Goal: Task Accomplishment & Management: Use online tool/utility

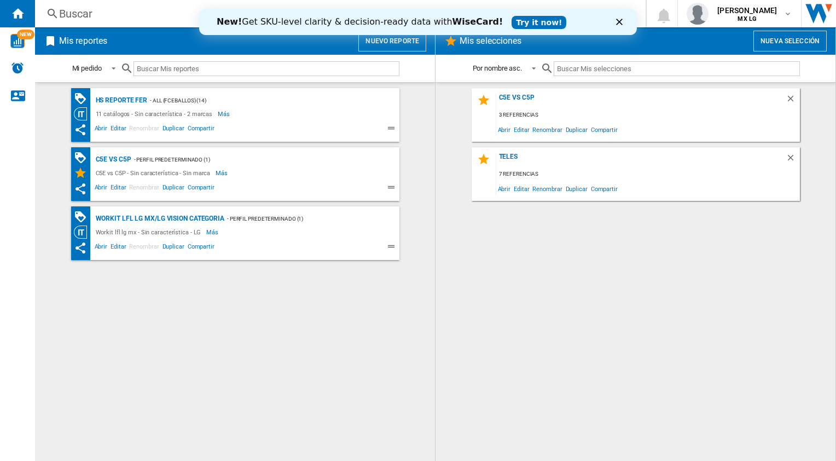
click at [619, 22] on polygon "Close" at bounding box center [619, 22] width 7 height 7
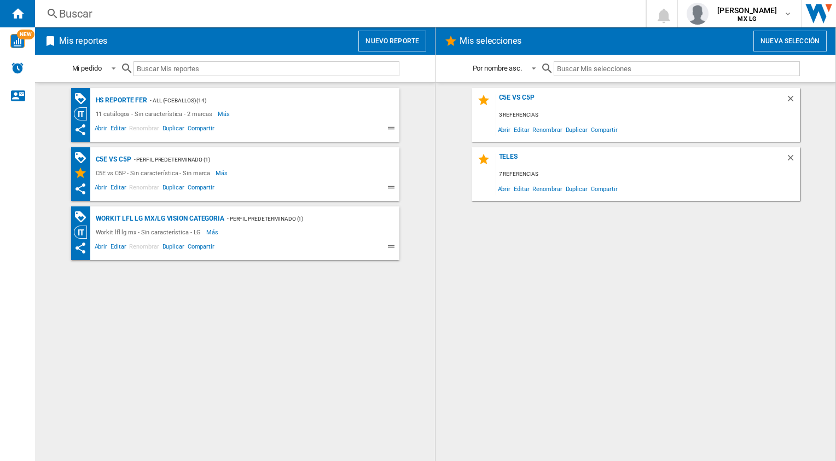
click at [411, 38] on button "Nuevo reporte" at bounding box center [393, 41] width 68 height 21
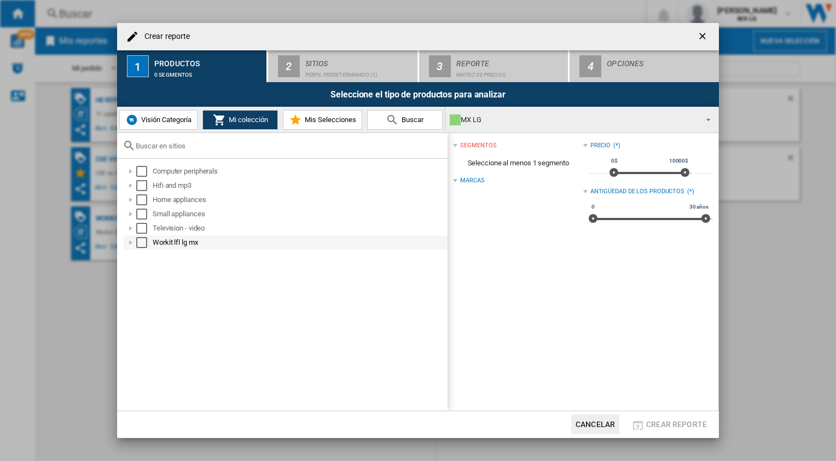
click at [141, 241] on div "Select" at bounding box center [141, 242] width 11 height 11
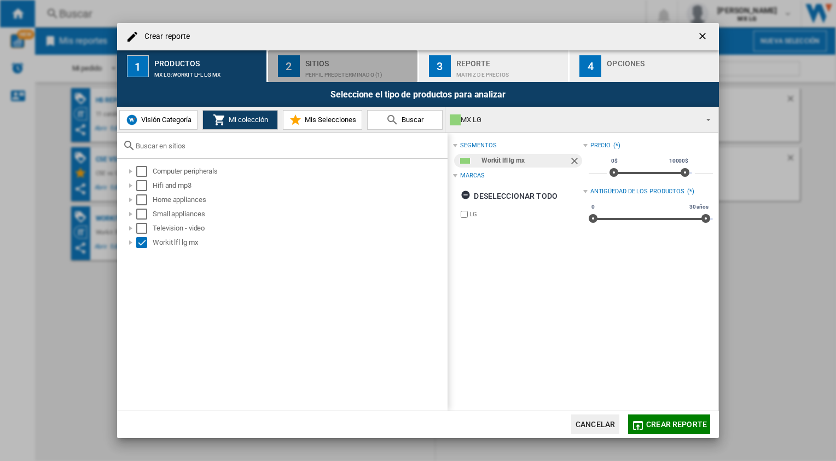
click at [337, 62] on div "Sitios" at bounding box center [359, 60] width 108 height 11
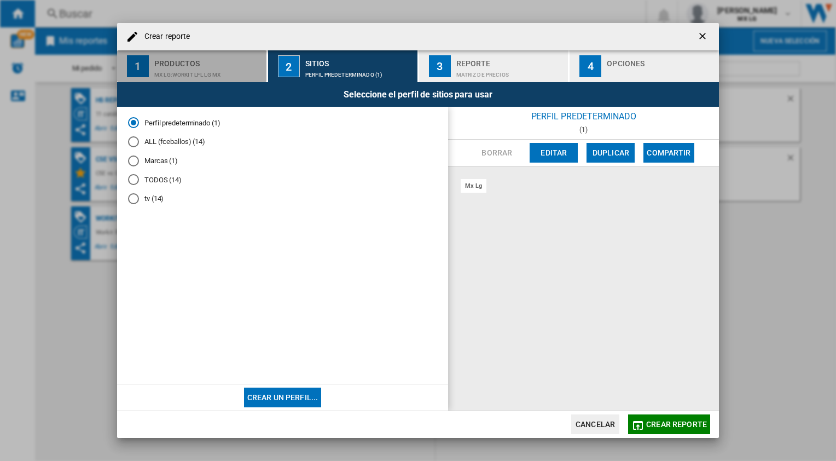
click at [223, 65] on div "Productos" at bounding box center [208, 60] width 108 height 11
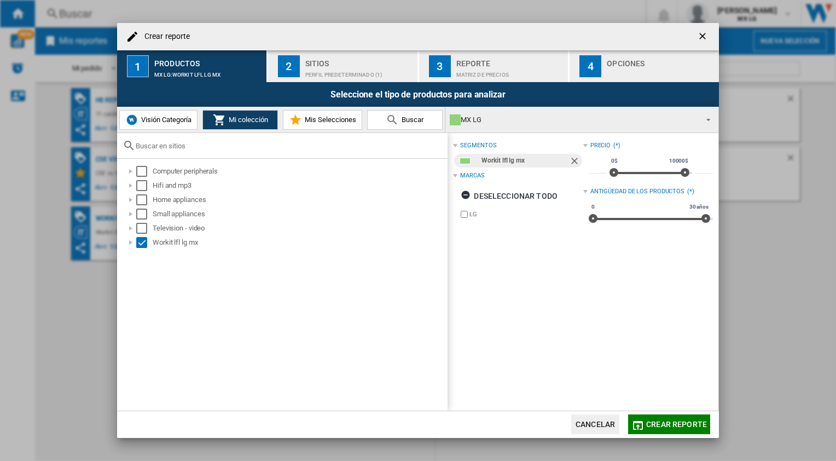
click at [169, 123] on span "Visión Categoría" at bounding box center [164, 120] width 53 height 8
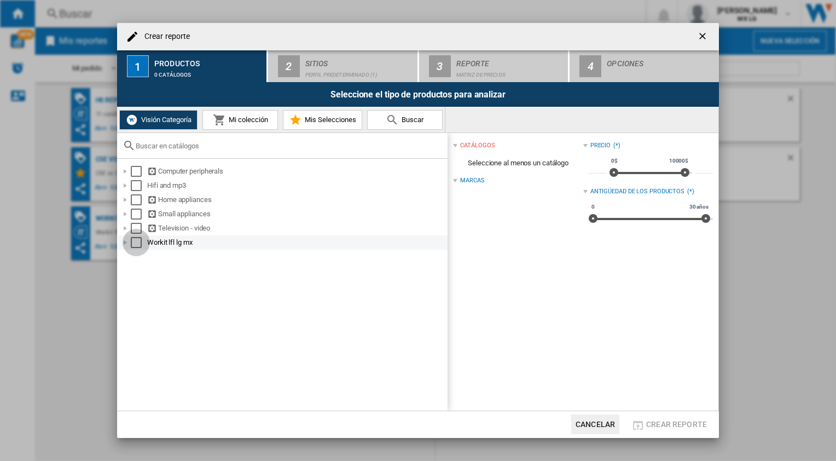
click at [132, 244] on div "Select" at bounding box center [136, 242] width 11 height 11
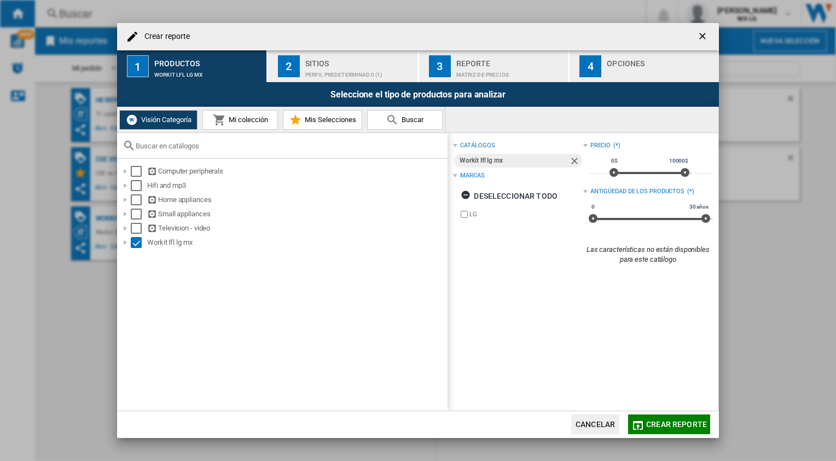
click at [229, 119] on span "Mi colección" at bounding box center [247, 120] width 42 height 8
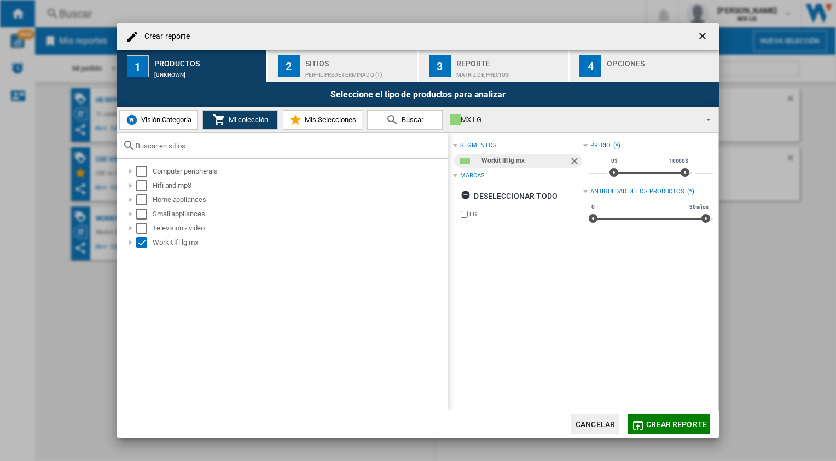
click at [170, 118] on span "Visión Categoría" at bounding box center [164, 120] width 53 height 8
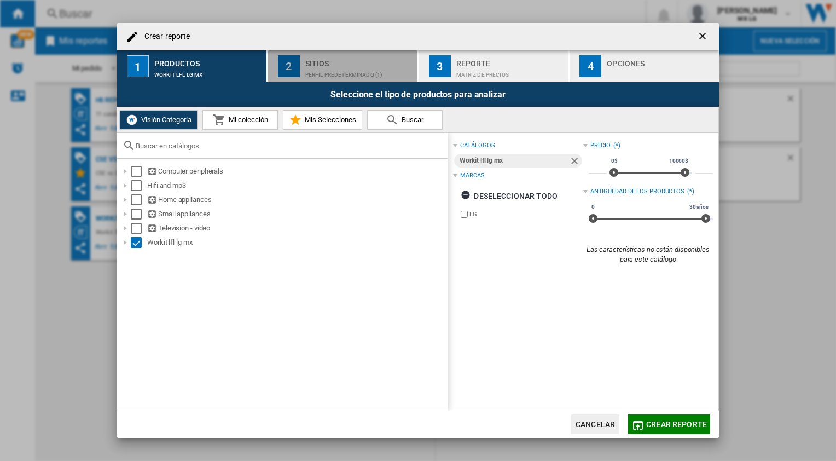
click at [344, 65] on div "Sitios Perfil predeterminado (1)" at bounding box center [359, 66] width 108 height 23
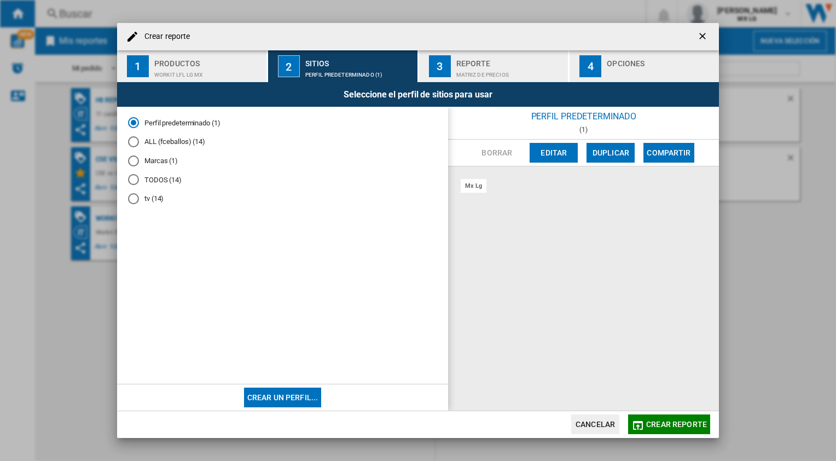
click at [486, 71] on div "Matriz de precios" at bounding box center [511, 71] width 108 height 11
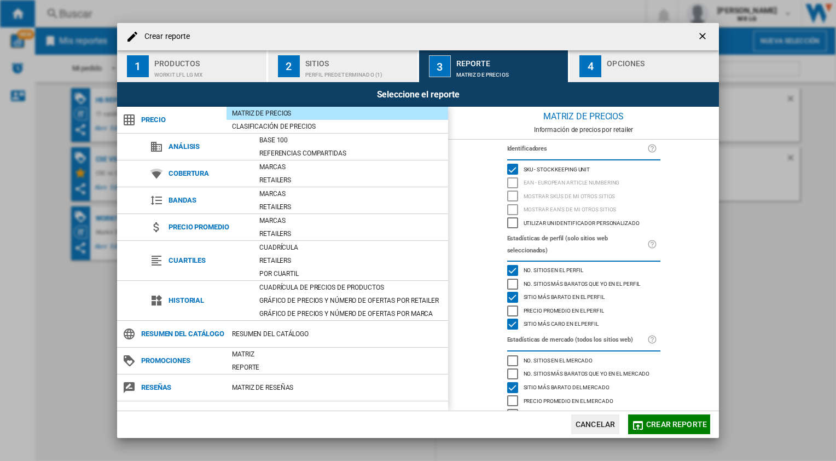
click at [286, 115] on div "Matriz de precios" at bounding box center [338, 113] width 222 height 11
click at [565, 131] on div "Información de precios por retailer" at bounding box center [583, 130] width 271 height 8
click at [667, 422] on span "Crear reporte" at bounding box center [677, 424] width 61 height 9
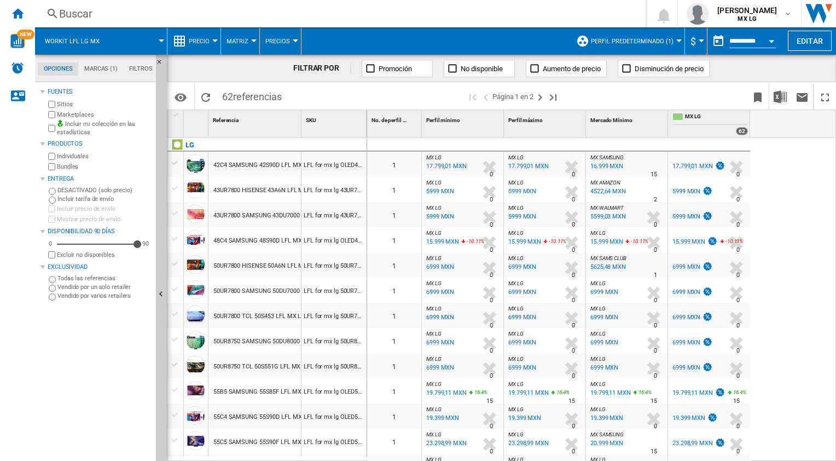
click at [64, 41] on span "Workit lfl lg mx" at bounding box center [72, 41] width 55 height 7
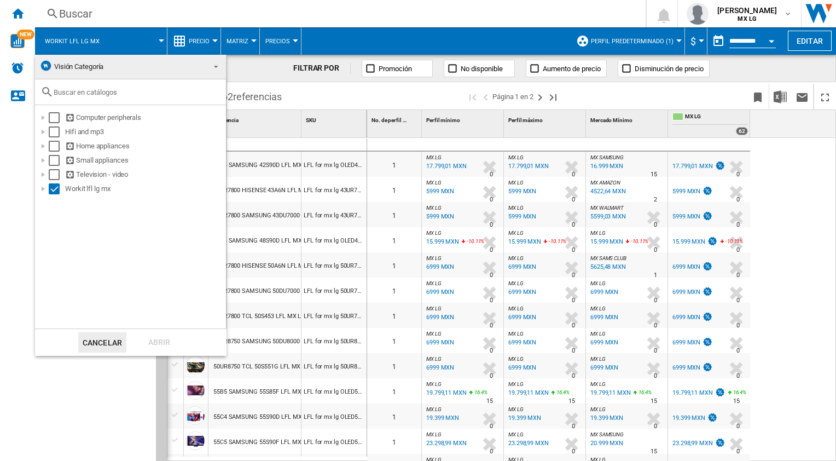
click at [64, 41] on md-backdrop at bounding box center [418, 230] width 836 height 461
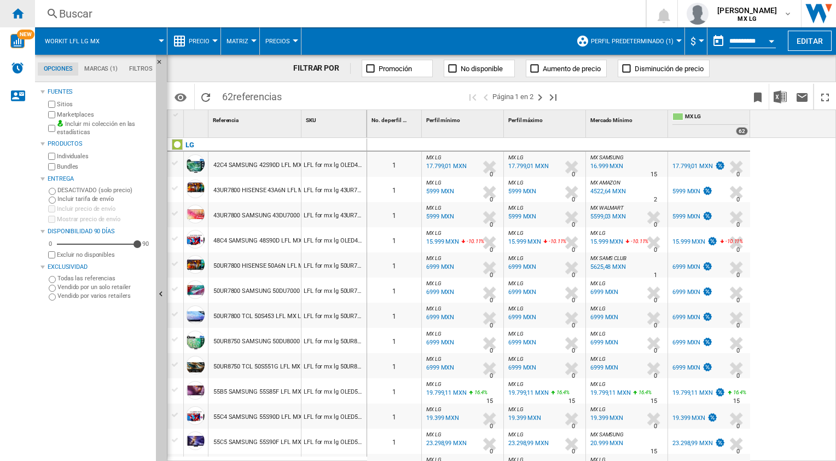
click at [25, 12] on div "Inicio" at bounding box center [17, 13] width 35 height 27
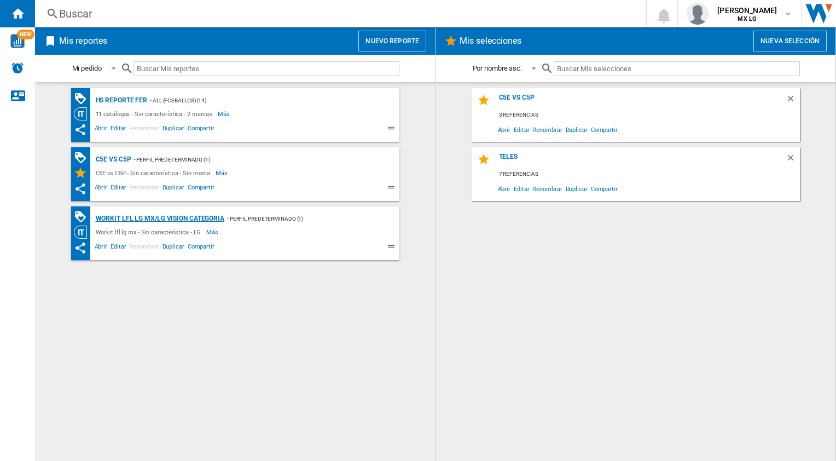
click at [216, 216] on div "Workit lfl lg mx/LG vision categoria" at bounding box center [158, 219] width 131 height 14
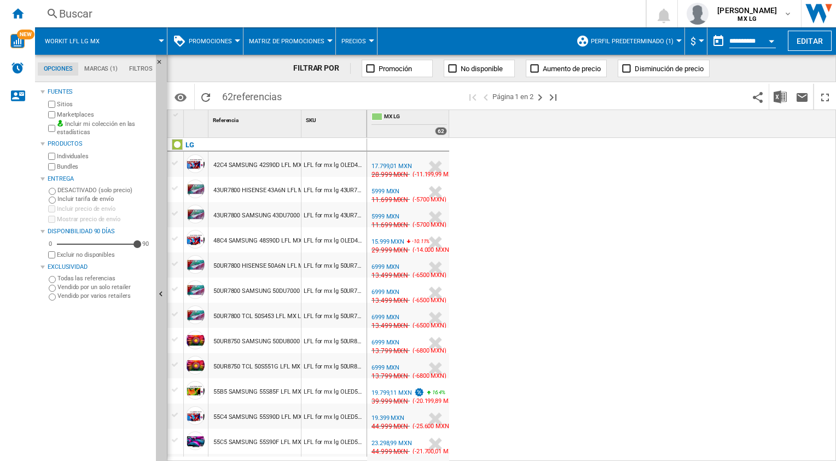
click at [14, 15] on ng-md-icon "Inicio" at bounding box center [17, 13] width 13 height 13
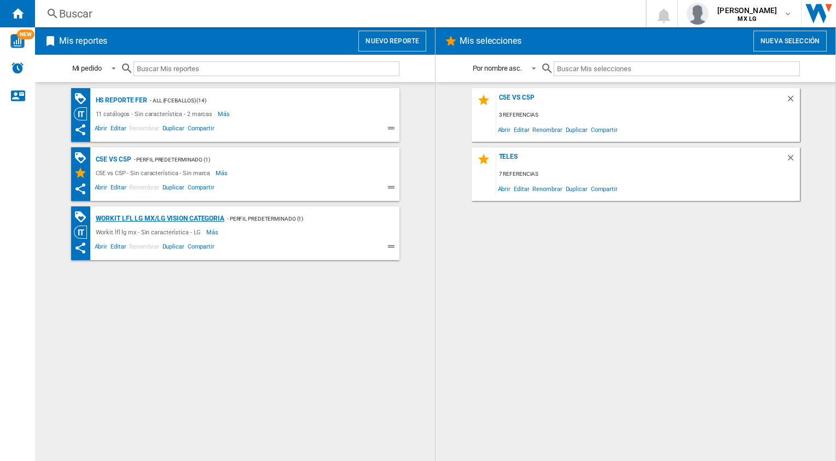
click at [210, 220] on div "Workit lfl lg mx/LG vision categoria" at bounding box center [158, 219] width 131 height 14
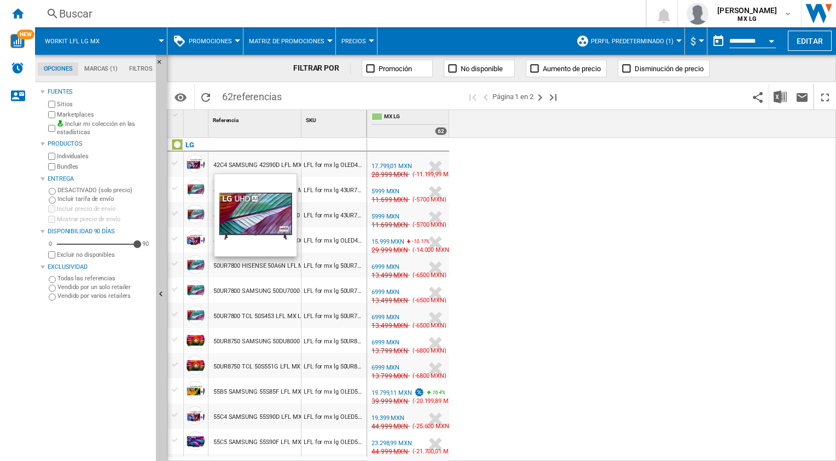
click at [57, 41] on span "Workit lfl lg mx" at bounding box center [72, 41] width 55 height 7
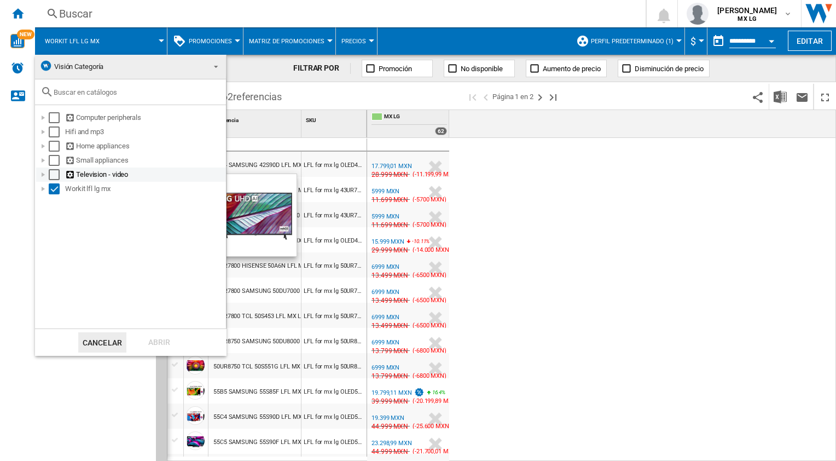
click at [41, 176] on div at bounding box center [43, 174] width 11 height 11
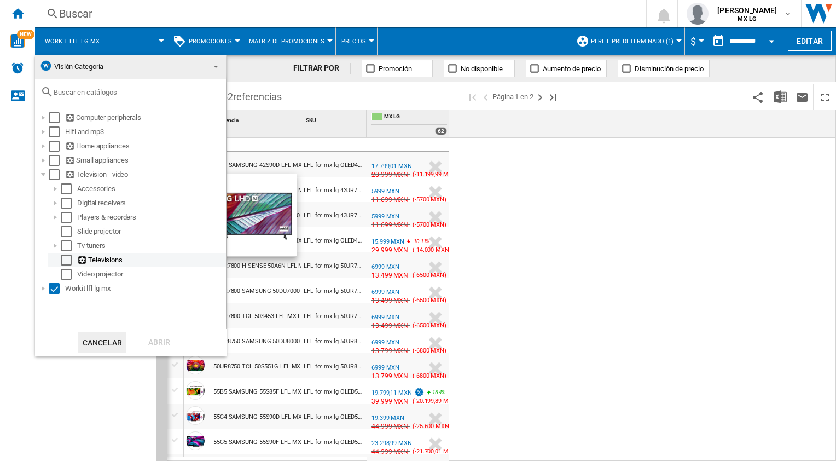
click at [62, 261] on div "Select" at bounding box center [66, 260] width 11 height 11
click at [155, 343] on div "Abrir" at bounding box center [159, 342] width 48 height 20
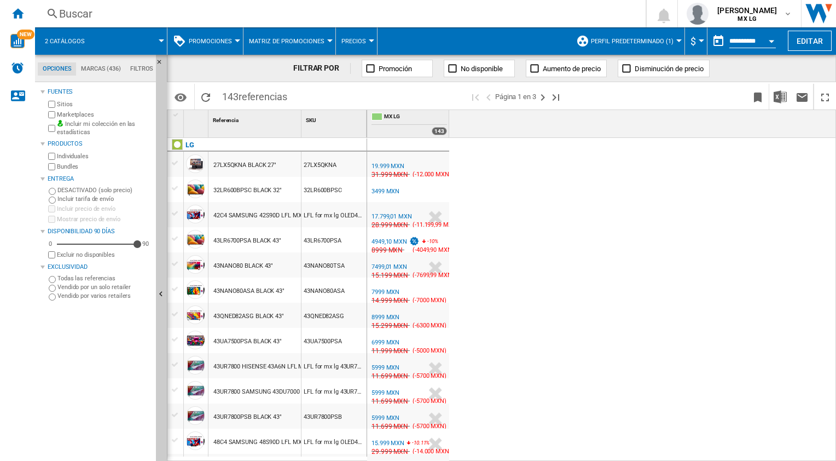
click at [319, 68] on div "FILTRAR POR" at bounding box center [321, 68] width 57 height 11
click at [635, 35] on button "Perfil predeterminado (1)" at bounding box center [635, 40] width 88 height 27
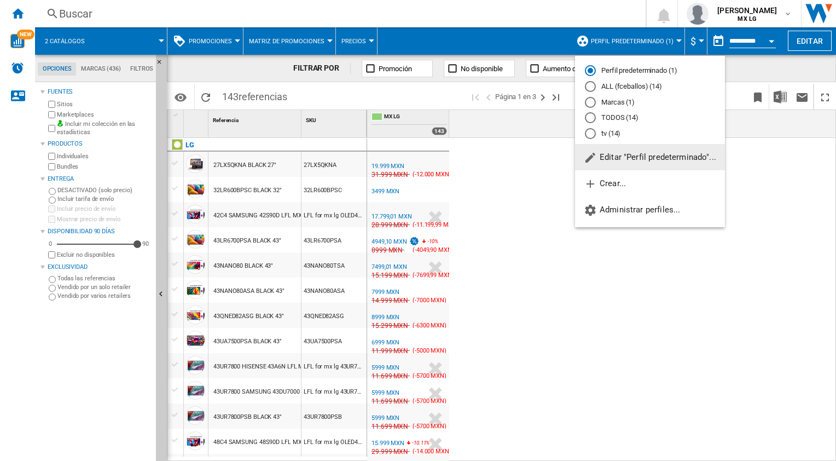
click at [94, 66] on md-backdrop at bounding box center [418, 230] width 836 height 461
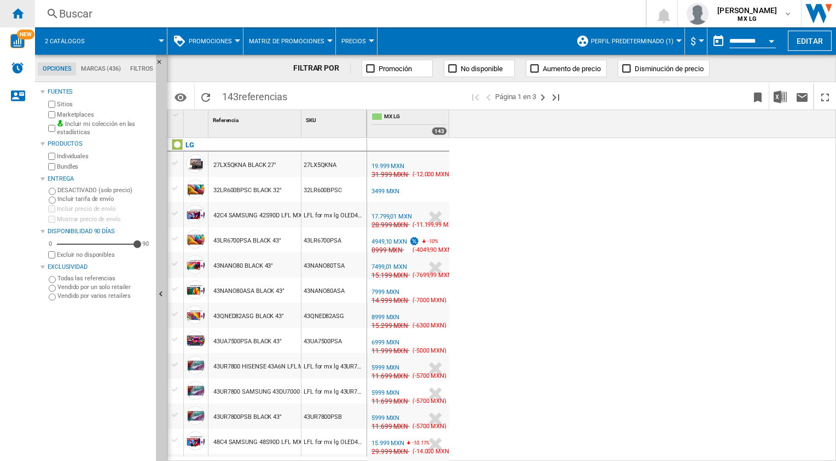
click at [19, 3] on div "Inicio" at bounding box center [17, 13] width 35 height 27
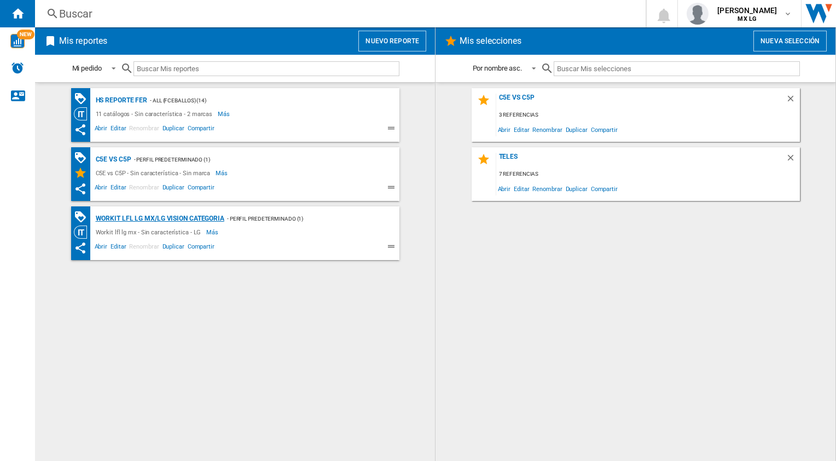
click at [132, 215] on div "Workit lfl lg mx/LG vision categoria" at bounding box center [158, 219] width 131 height 14
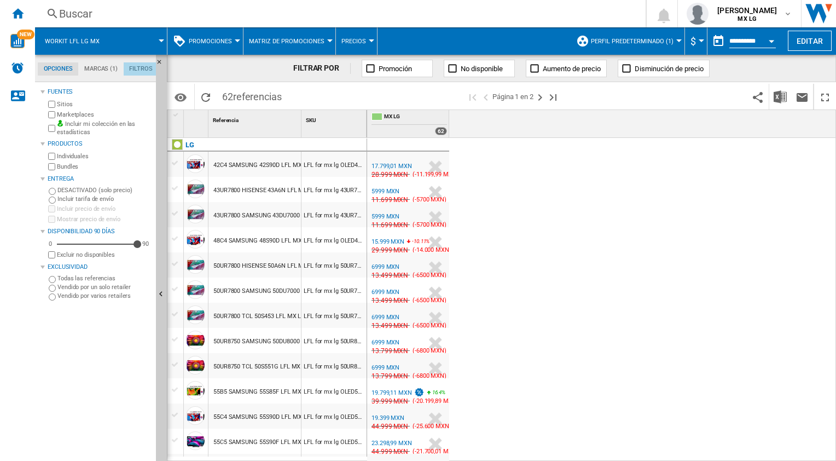
click at [135, 70] on md-tab-item "Filtros" at bounding box center [141, 68] width 34 height 13
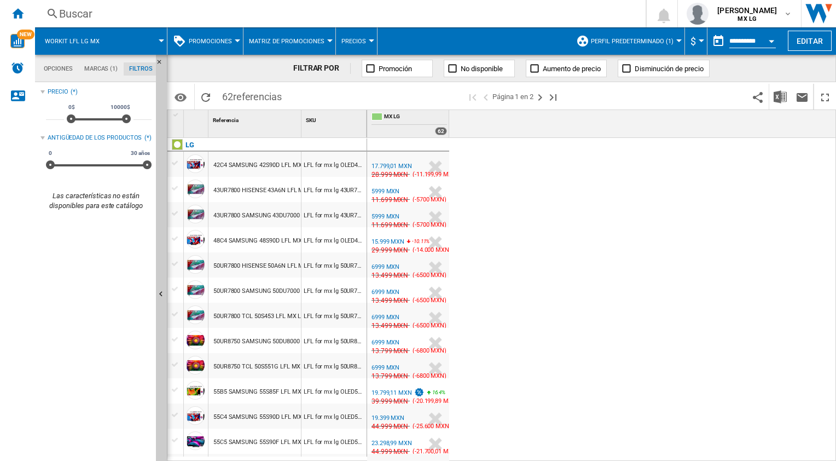
scroll to position [71, 0]
click at [91, 67] on md-tab-item "Marcas (1)" at bounding box center [100, 68] width 45 height 13
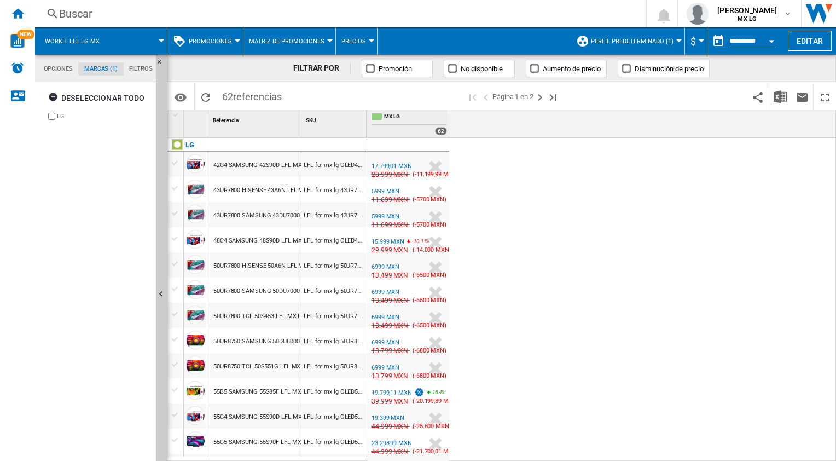
click at [62, 60] on md-tabs-canvas "Opciones Marcas (1) Filtros Opciones Marcas (1) Filtros" at bounding box center [100, 68] width 131 height 27
click at [53, 69] on md-tab-item "Opciones" at bounding box center [58, 68] width 41 height 13
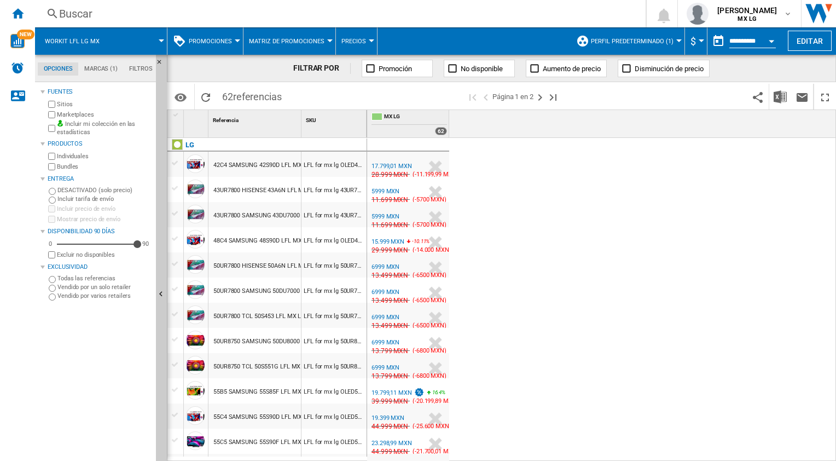
click at [47, 279] on div "Todas las referencias" at bounding box center [99, 278] width 106 height 9
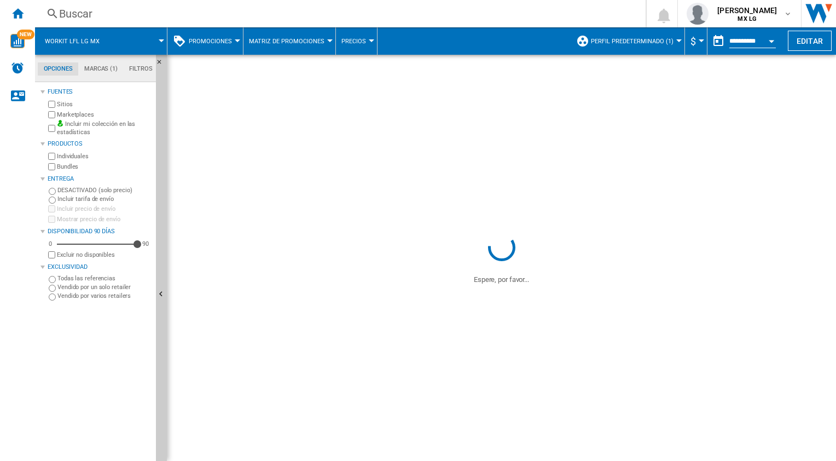
click at [47, 279] on div "Todas las referencias" at bounding box center [99, 278] width 106 height 9
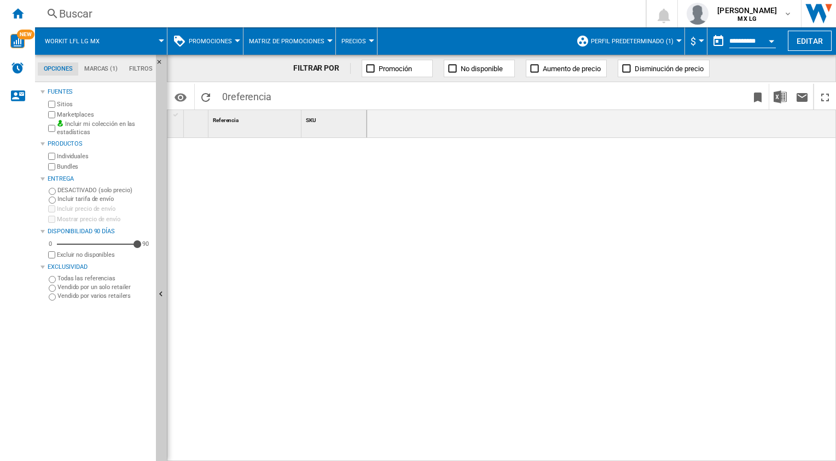
click at [56, 279] on div "Todas las referencias" at bounding box center [99, 278] width 106 height 9
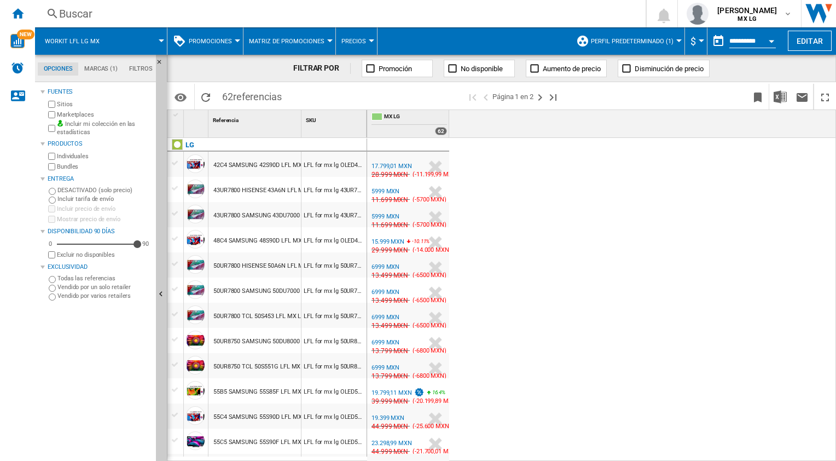
click at [270, 41] on span "Matriz de promociones" at bounding box center [287, 41] width 76 height 7
click at [351, 48] on md-backdrop at bounding box center [418, 230] width 836 height 461
click at [354, 43] on span "Precios" at bounding box center [354, 41] width 25 height 7
click at [350, 64] on span "Precios" at bounding box center [356, 68] width 28 height 10
click at [236, 43] on md-menu "Promociones Precio Matriz de precios Clasificación de precios Análisis Base 100…" at bounding box center [206, 40] width 76 height 27
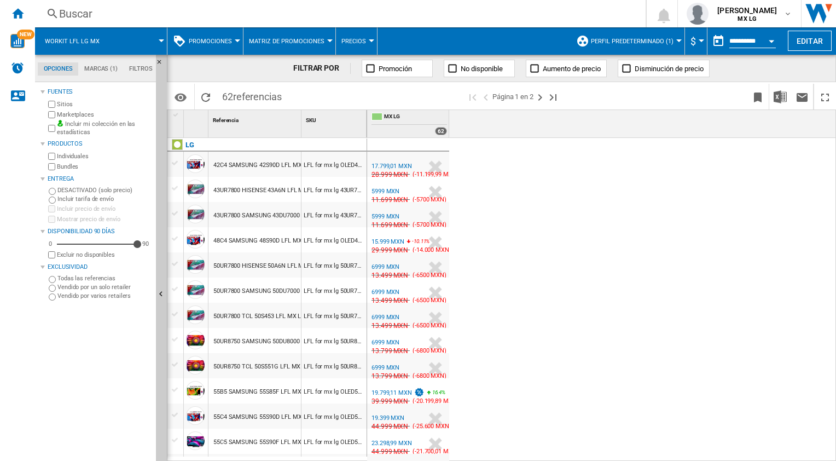
click at [235, 40] on div at bounding box center [237, 40] width 5 height 3
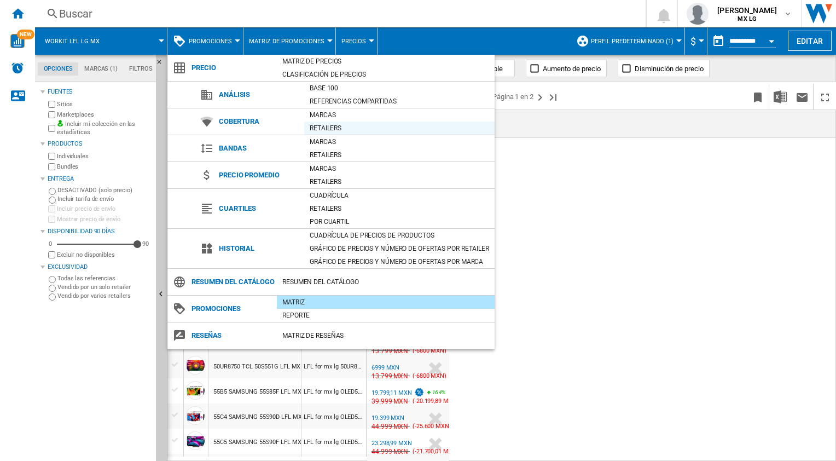
click at [314, 125] on div "Retailers" at bounding box center [399, 128] width 191 height 11
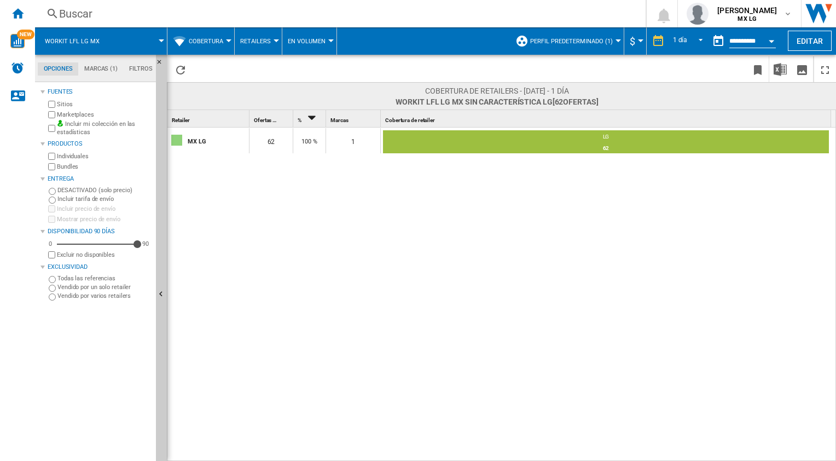
click at [204, 36] on button "Cobertura" at bounding box center [209, 40] width 40 height 27
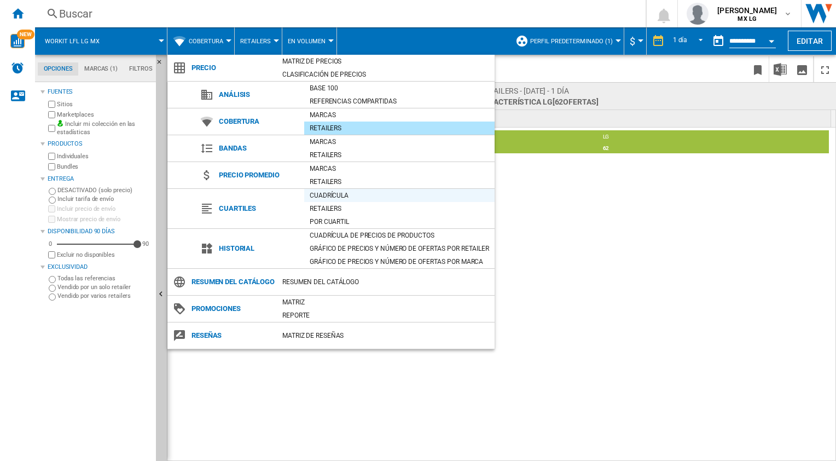
click at [347, 193] on div "Cuadrícula" at bounding box center [399, 195] width 191 height 11
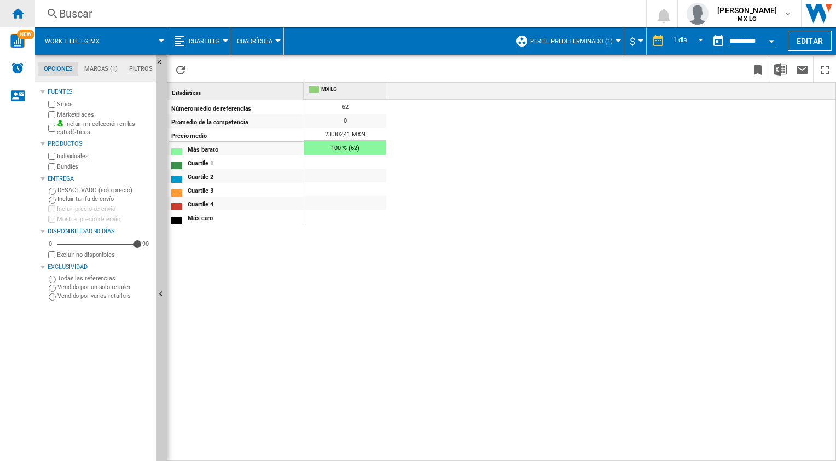
click at [27, 12] on div "Inicio" at bounding box center [17, 13] width 35 height 27
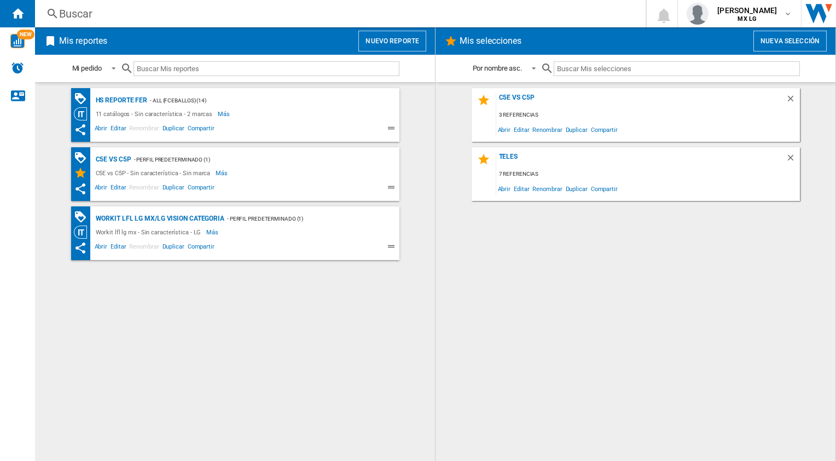
click at [70, 43] on h2 "Mis reportes" at bounding box center [83, 41] width 53 height 21
click at [392, 33] on button "Nuevo reporte" at bounding box center [393, 41] width 68 height 21
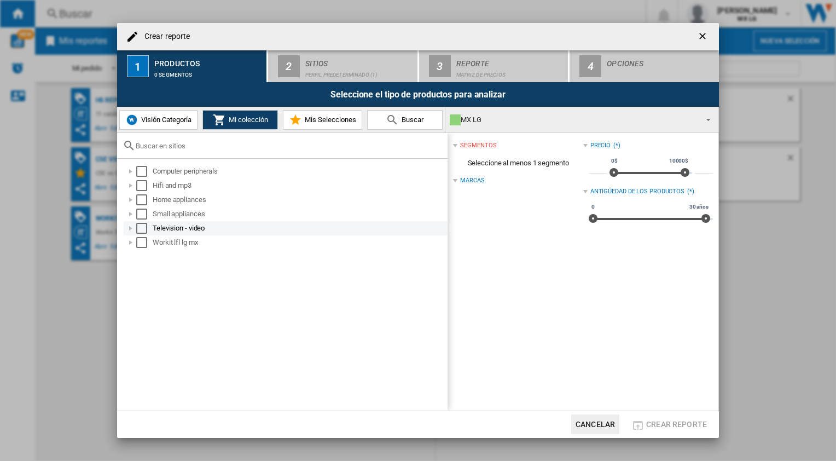
click at [131, 227] on div "Crear reporte ..." at bounding box center [130, 228] width 11 height 11
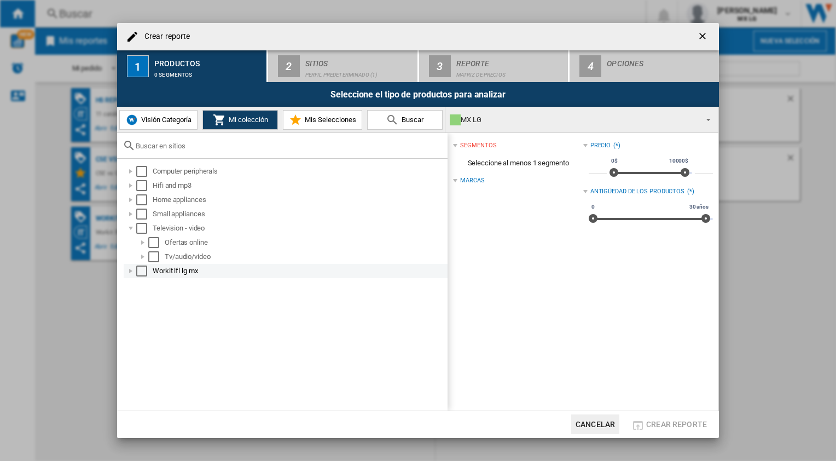
click at [141, 270] on div "Select" at bounding box center [141, 270] width 11 height 11
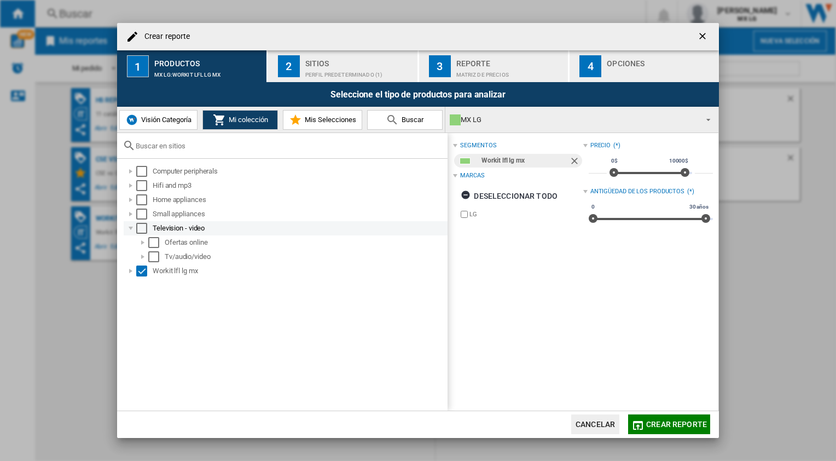
click at [141, 223] on div "Select" at bounding box center [141, 228] width 11 height 11
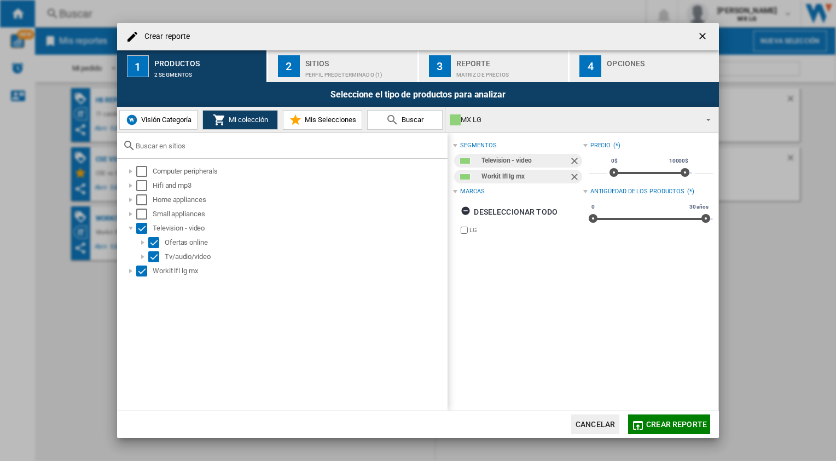
click at [158, 119] on span "Visión Categoría" at bounding box center [164, 120] width 53 height 8
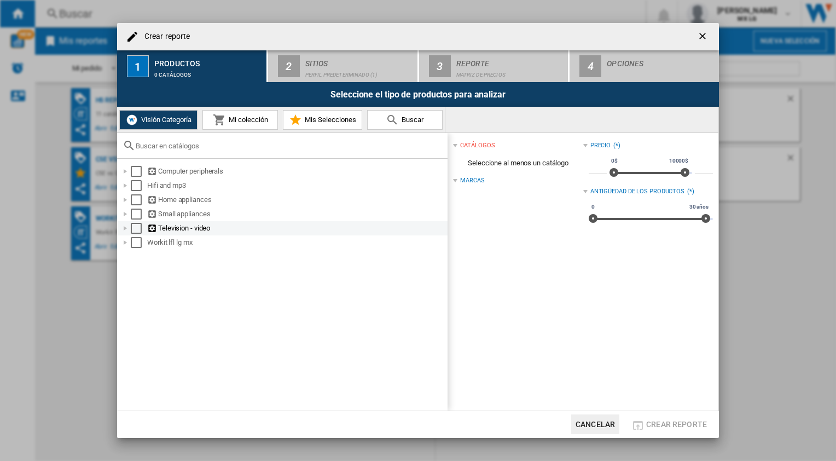
click at [134, 231] on div "Select" at bounding box center [136, 228] width 11 height 11
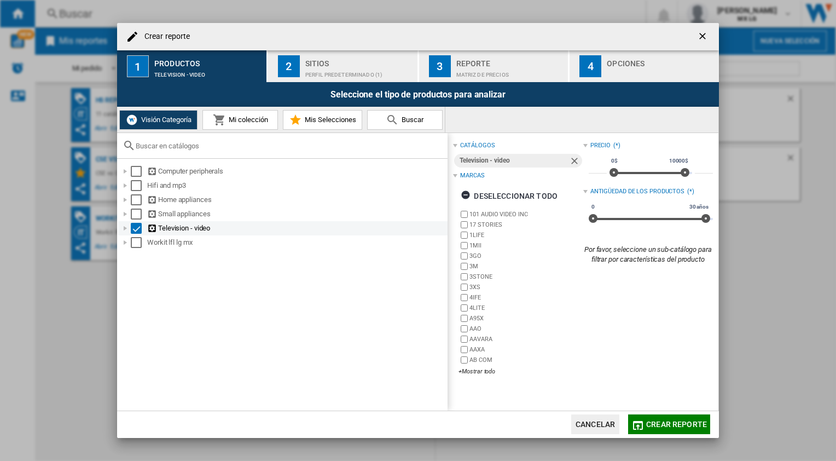
click at [125, 229] on div "Crear reporte ..." at bounding box center [125, 228] width 11 height 11
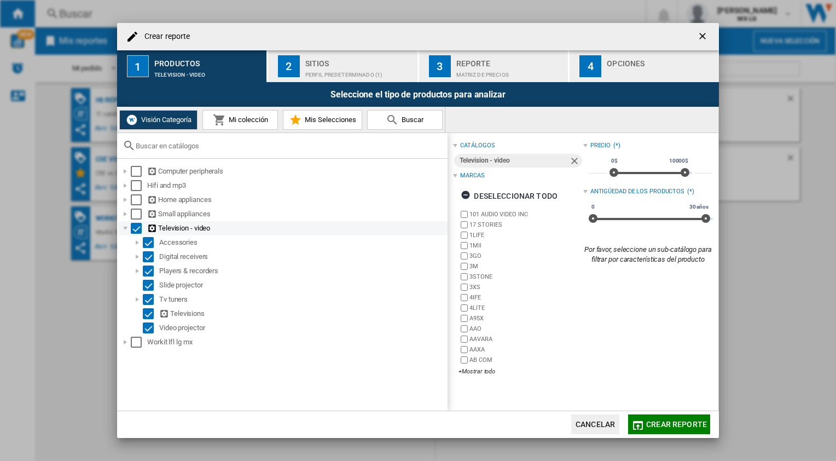
click at [136, 228] on div "Select" at bounding box center [136, 228] width 11 height 11
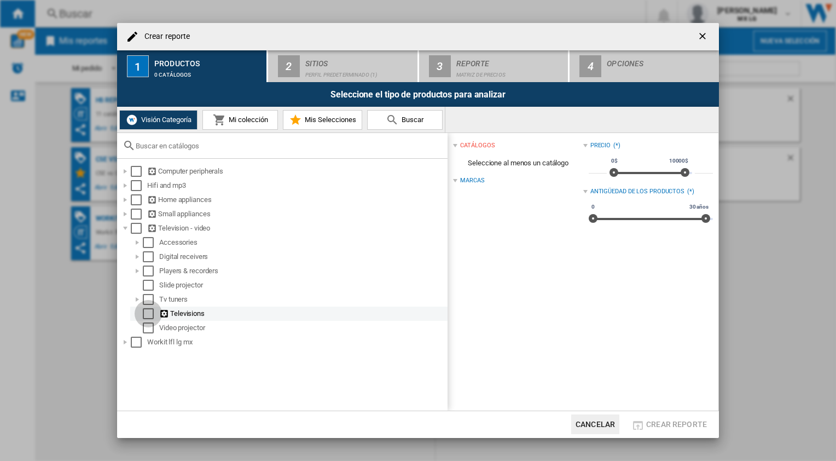
click at [147, 315] on div "Select" at bounding box center [148, 313] width 11 height 11
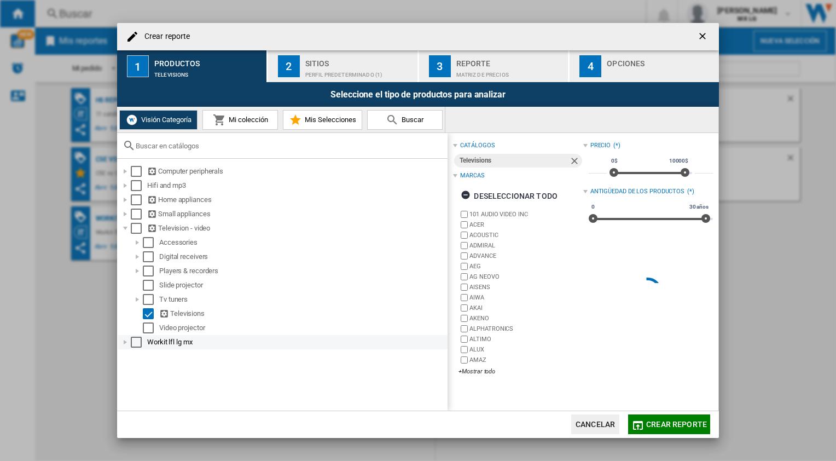
click at [136, 347] on div "Select" at bounding box center [136, 342] width 11 height 11
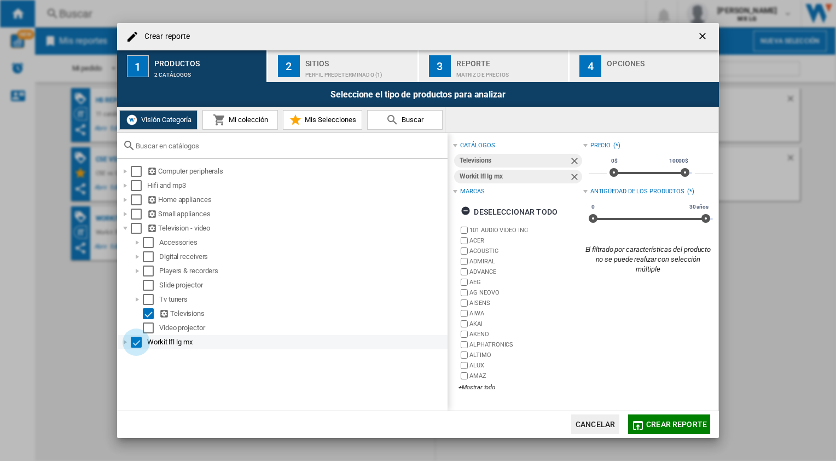
click at [139, 346] on div "Select" at bounding box center [136, 342] width 11 height 11
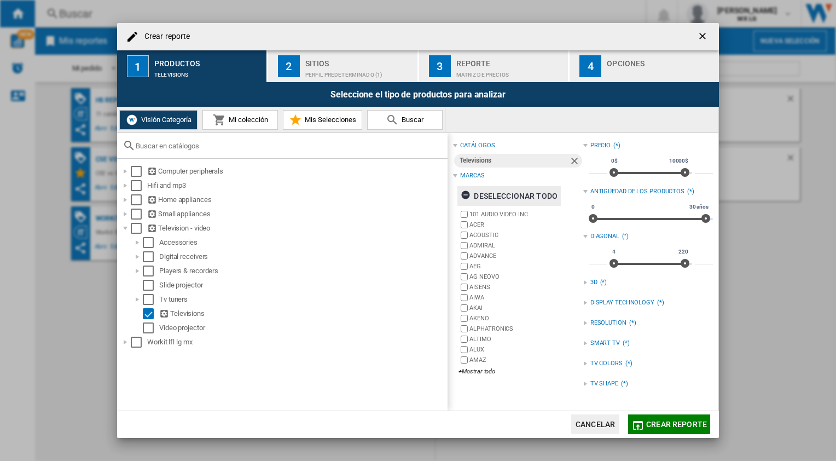
click at [466, 197] on ng-md-icon "Crear reporte ..." at bounding box center [467, 196] width 13 height 13
click at [464, 372] on div "+Mostrar todo" at bounding box center [521, 371] width 124 height 8
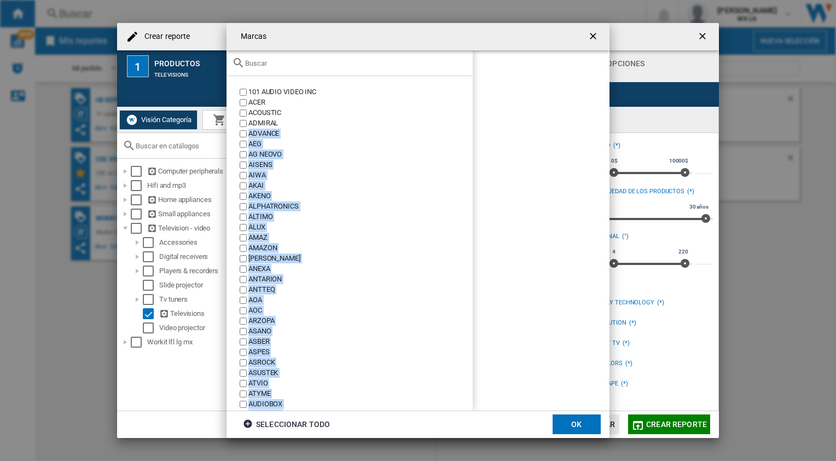
drag, startPoint x: 474, startPoint y: 94, endPoint x: 462, endPoint y: 132, distance: 40.5
click at [462, 132] on md-dialog-content "101 AUDIO VIDEO INC ACER ACOUSTIC ADMIRAL ADVANCE AEG AG NEOVO AISENS [GEOGRAPH…" at bounding box center [418, 230] width 383 height 360
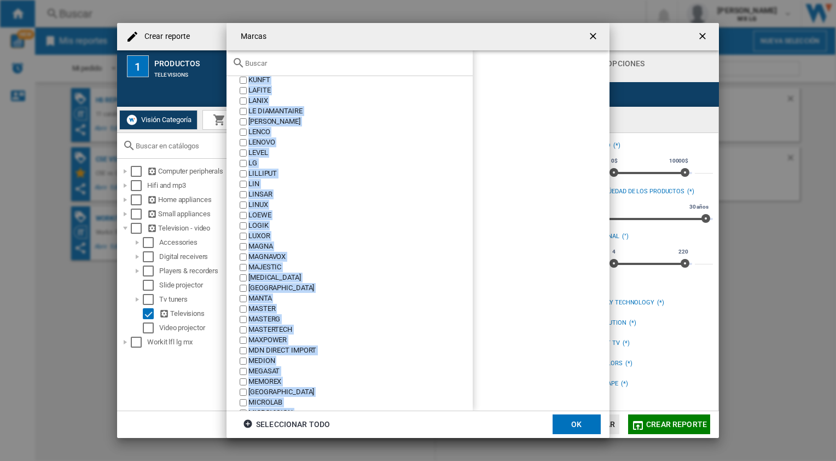
scroll to position [1923, 0]
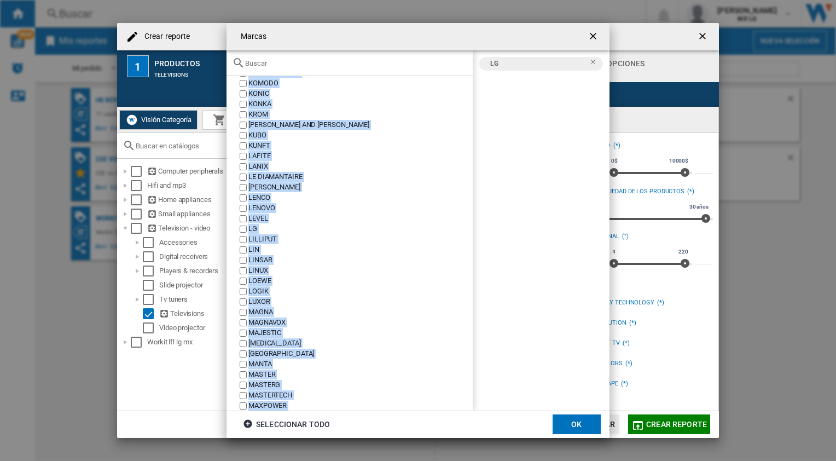
click at [567, 420] on button "OK" at bounding box center [577, 424] width 48 height 20
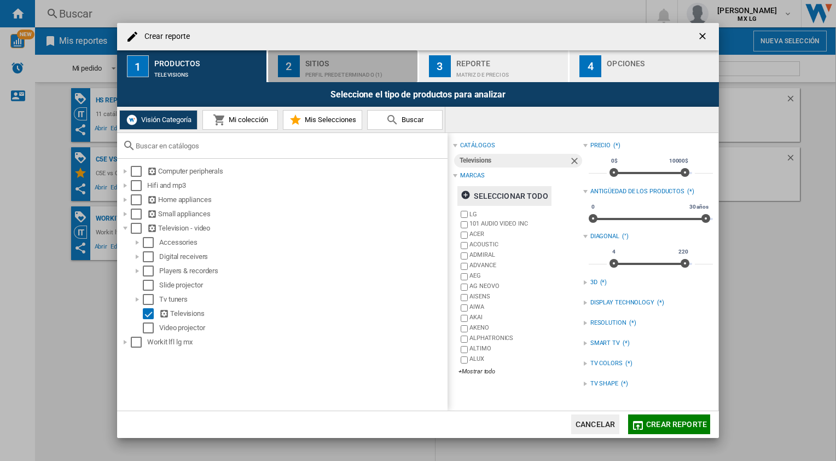
click at [310, 66] on div "Perfil predeterminado (1)" at bounding box center [359, 71] width 108 height 11
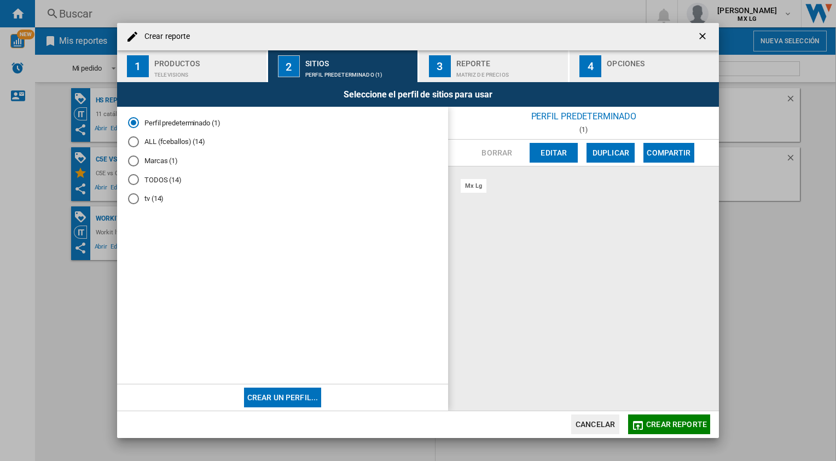
click at [469, 65] on div "Reporte" at bounding box center [511, 60] width 108 height 11
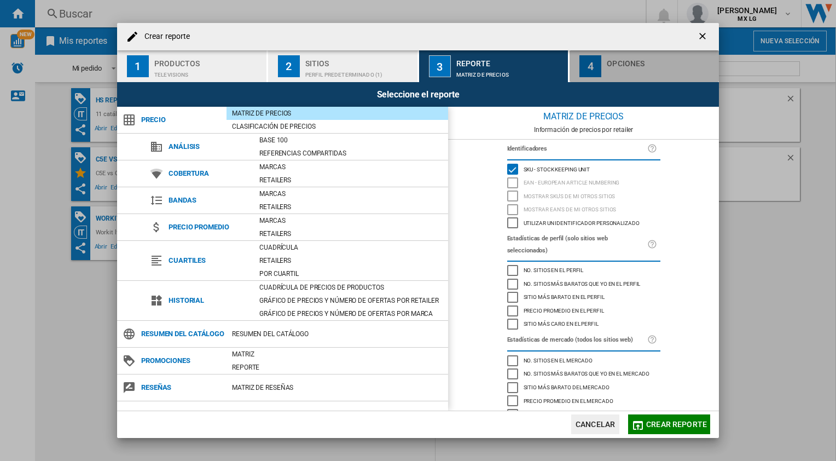
click at [608, 56] on div "Opciones" at bounding box center [661, 60] width 108 height 11
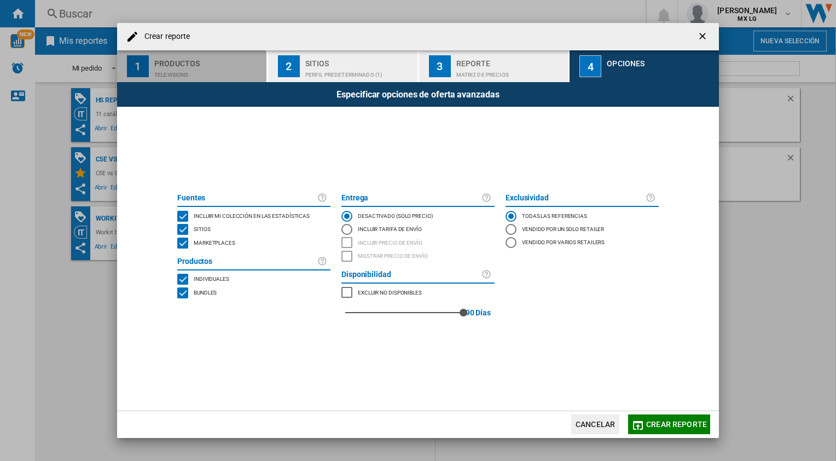
click at [213, 60] on div "Productos" at bounding box center [208, 60] width 108 height 11
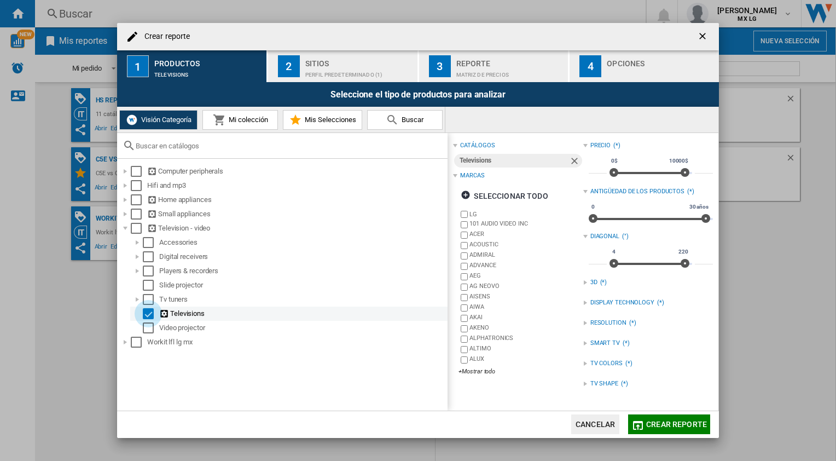
click at [147, 315] on div "Select" at bounding box center [148, 313] width 11 height 11
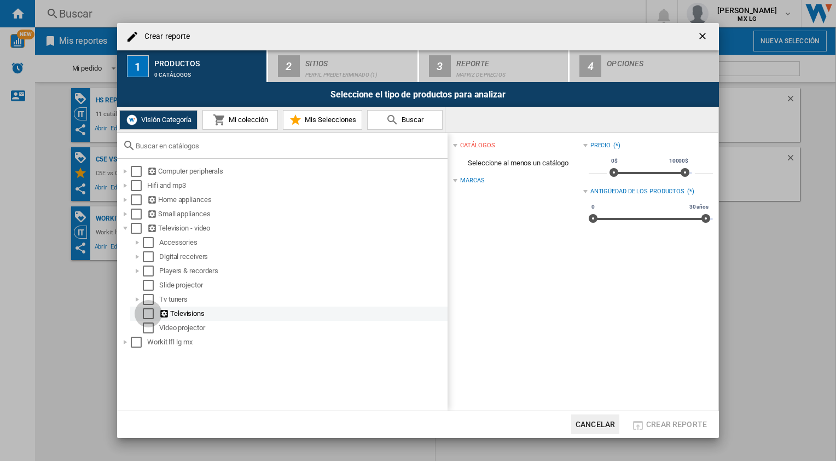
click at [147, 314] on div "Select" at bounding box center [148, 313] width 11 height 11
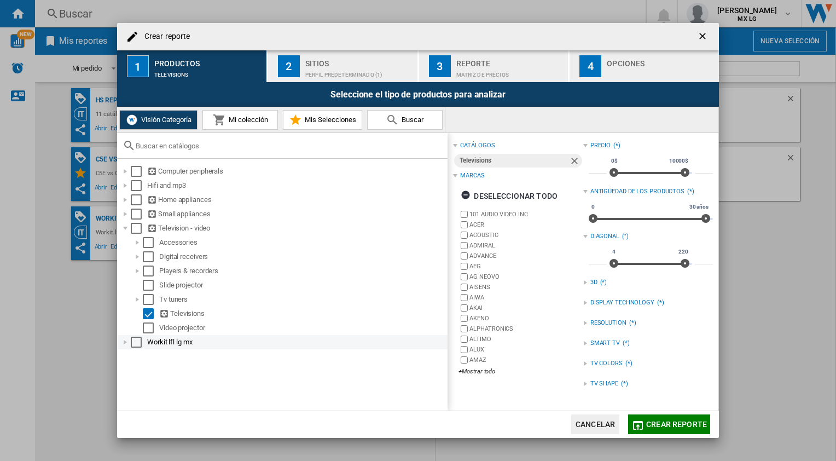
click at [128, 345] on div "Crear reporte ..." at bounding box center [125, 342] width 11 height 11
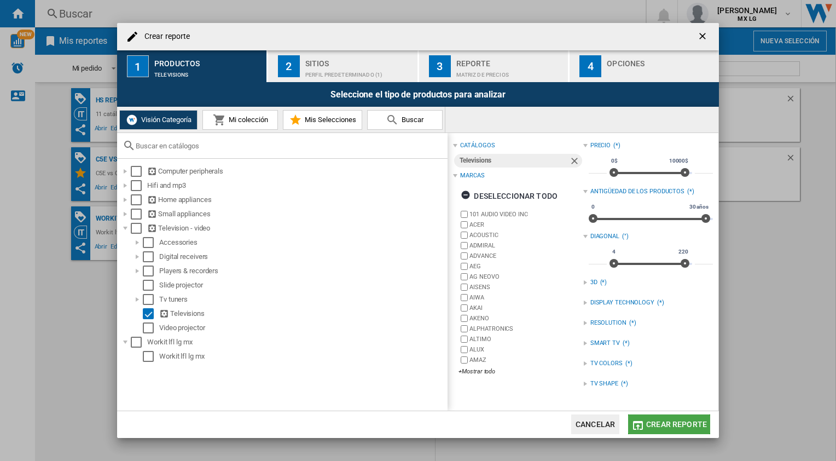
click at [654, 417] on button "Crear reporte" at bounding box center [669, 424] width 82 height 20
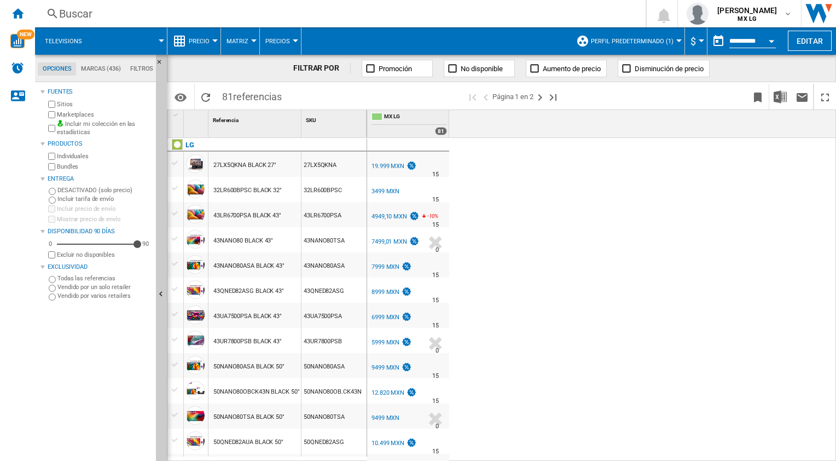
click at [114, 71] on md-tab-item "Marcas (436)" at bounding box center [100, 68] width 49 height 13
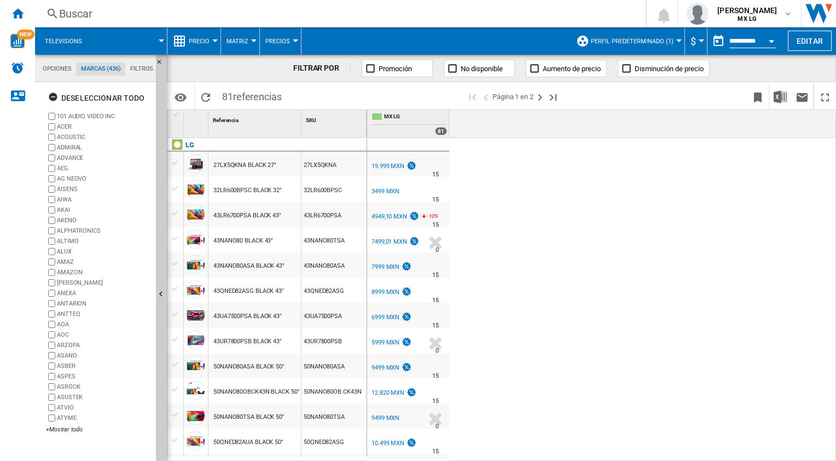
scroll to position [42, 0]
click at [143, 67] on md-tab-item "Filtros" at bounding box center [141, 68] width 33 height 13
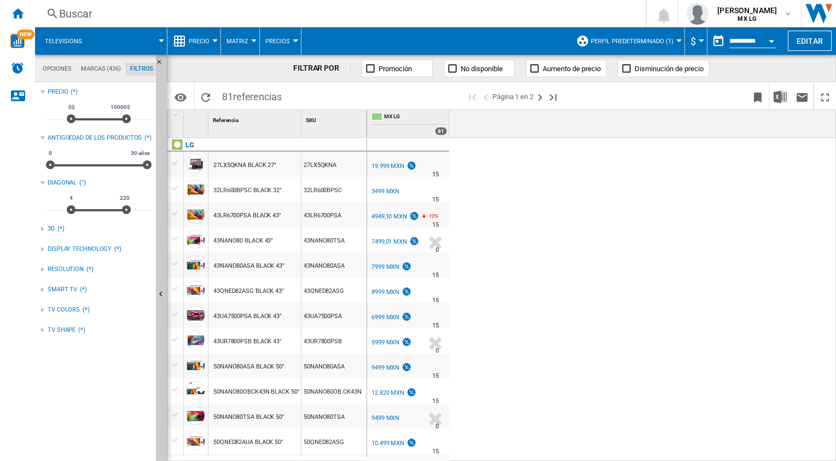
scroll to position [71, 0]
click at [59, 69] on md-tab-item "Opciones" at bounding box center [57, 68] width 38 height 13
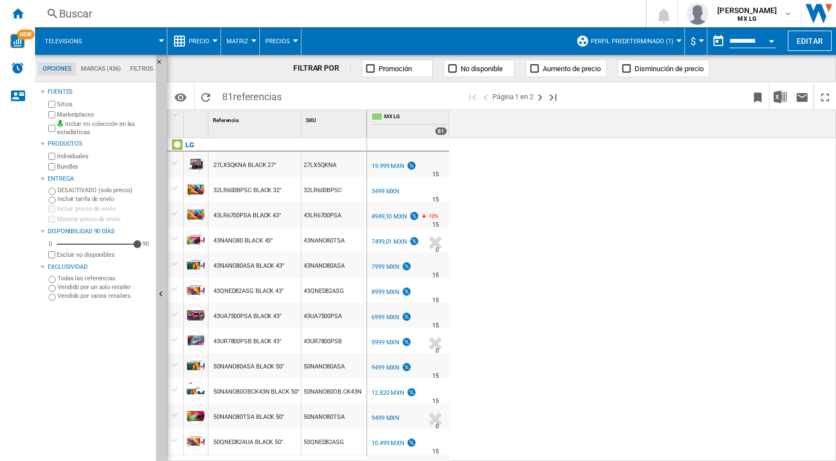
scroll to position [13, 0]
drag, startPoint x: 504, startPoint y: 108, endPoint x: 481, endPoint y: 119, distance: 24.7
click at [481, 119] on div "MX LG 81" at bounding box center [602, 123] width 470 height 27
click at [623, 45] on button "Perfil predeterminado (1)" at bounding box center [635, 40] width 88 height 27
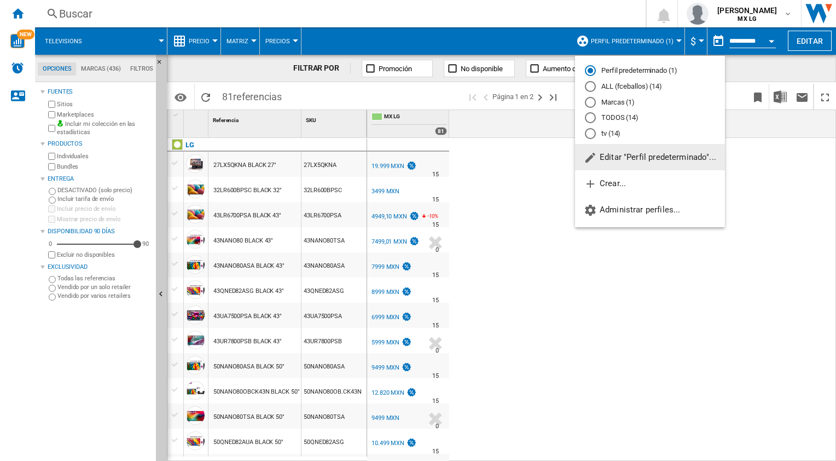
click at [499, 223] on md-backdrop at bounding box center [418, 230] width 836 height 461
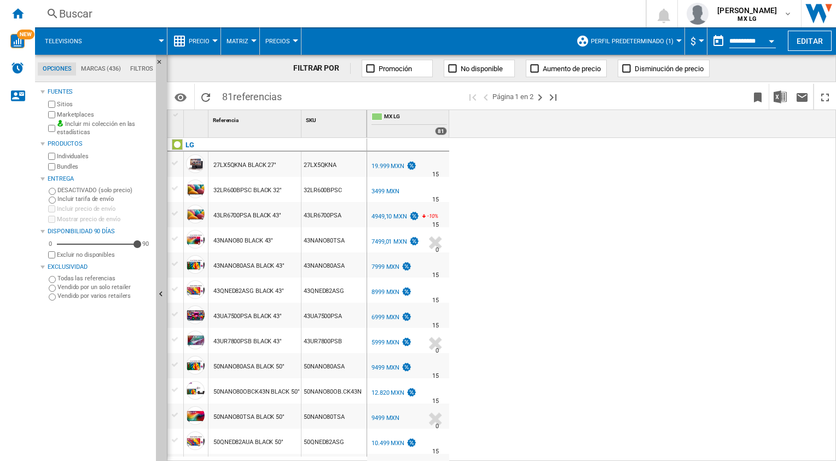
click at [103, 76] on div at bounding box center [418, 230] width 836 height 461
click at [102, 69] on md-tab-item "Marcas (436)" at bounding box center [100, 68] width 49 height 13
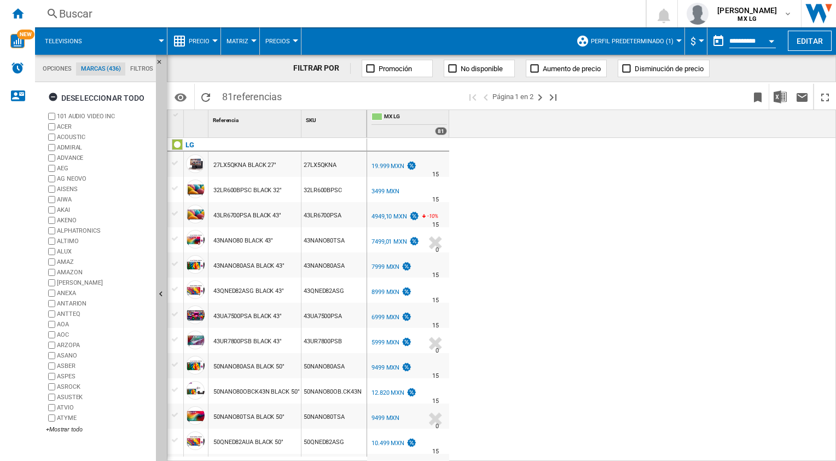
scroll to position [42, 0]
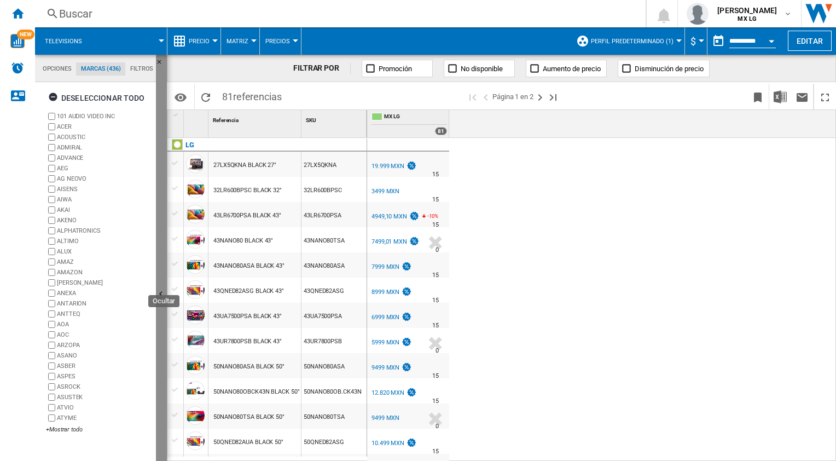
click at [161, 132] on button "Ocultar" at bounding box center [161, 295] width 11 height 480
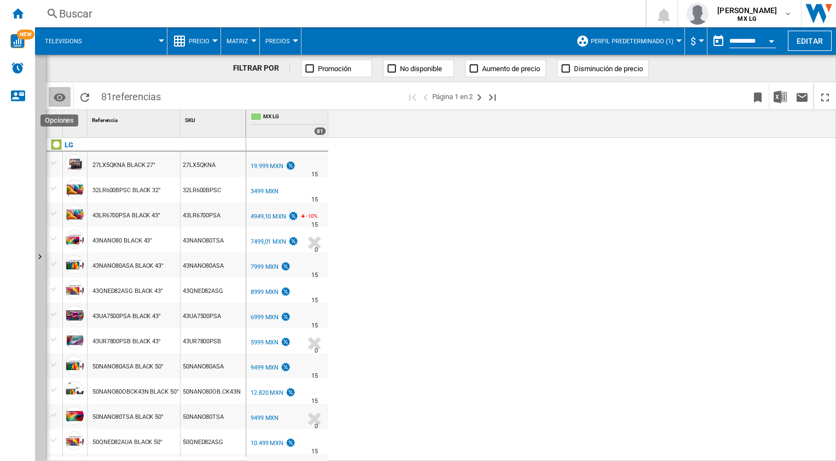
click at [53, 95] on md-icon "Opciones" at bounding box center [59, 97] width 13 height 13
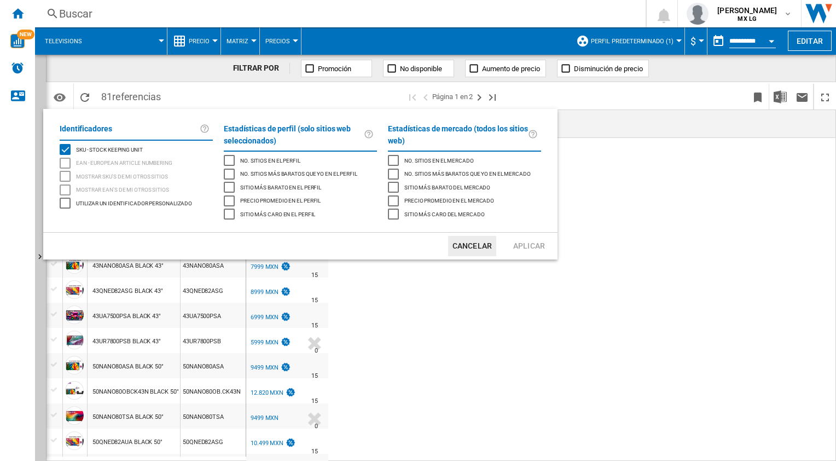
click at [434, 319] on md-backdrop at bounding box center [418, 230] width 836 height 461
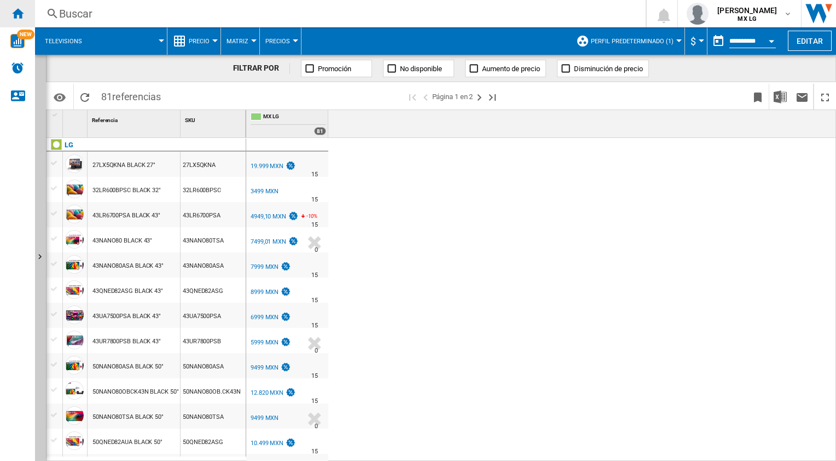
click at [10, 10] on div "Inicio" at bounding box center [17, 13] width 35 height 27
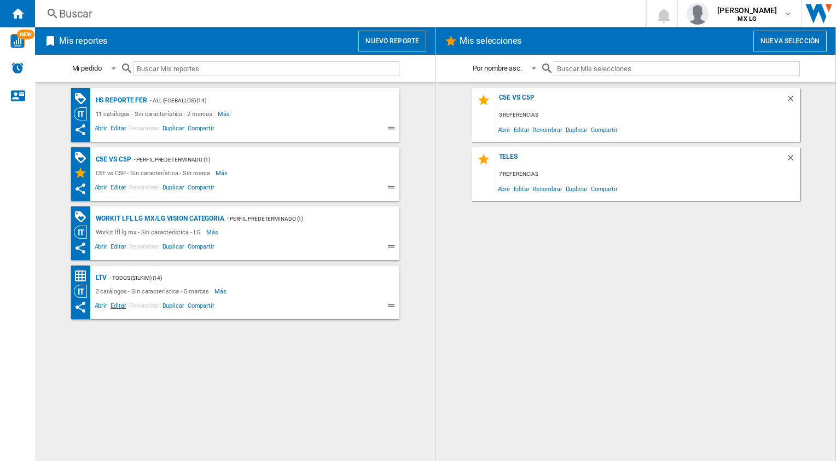
click at [116, 307] on span "Editar" at bounding box center [118, 307] width 19 height 13
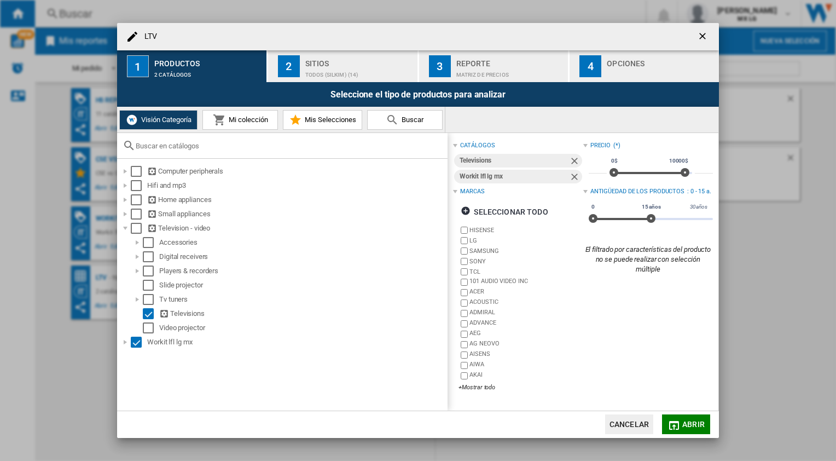
click at [702, 32] on button "button" at bounding box center [704, 37] width 22 height 22
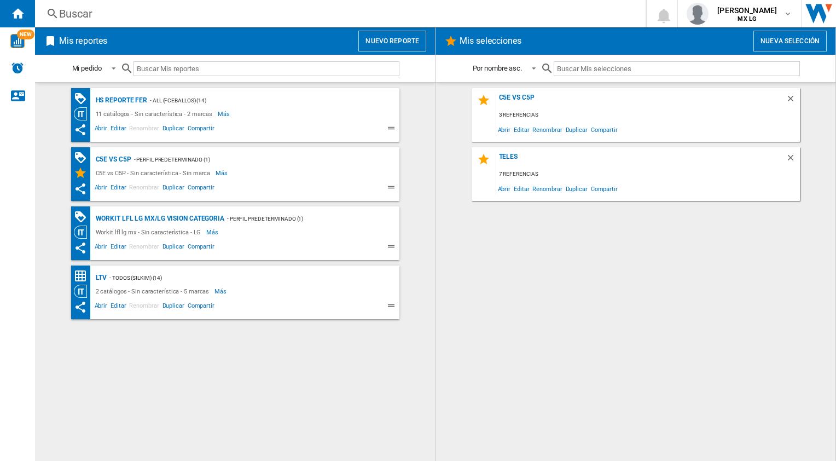
click at [113, 278] on div "- TODOS (silkim) (14)" at bounding box center [242, 278] width 270 height 14
click at [104, 277] on div "LTV" at bounding box center [100, 278] width 14 height 14
